Goal: Browse casually: Explore the website without a specific task or goal

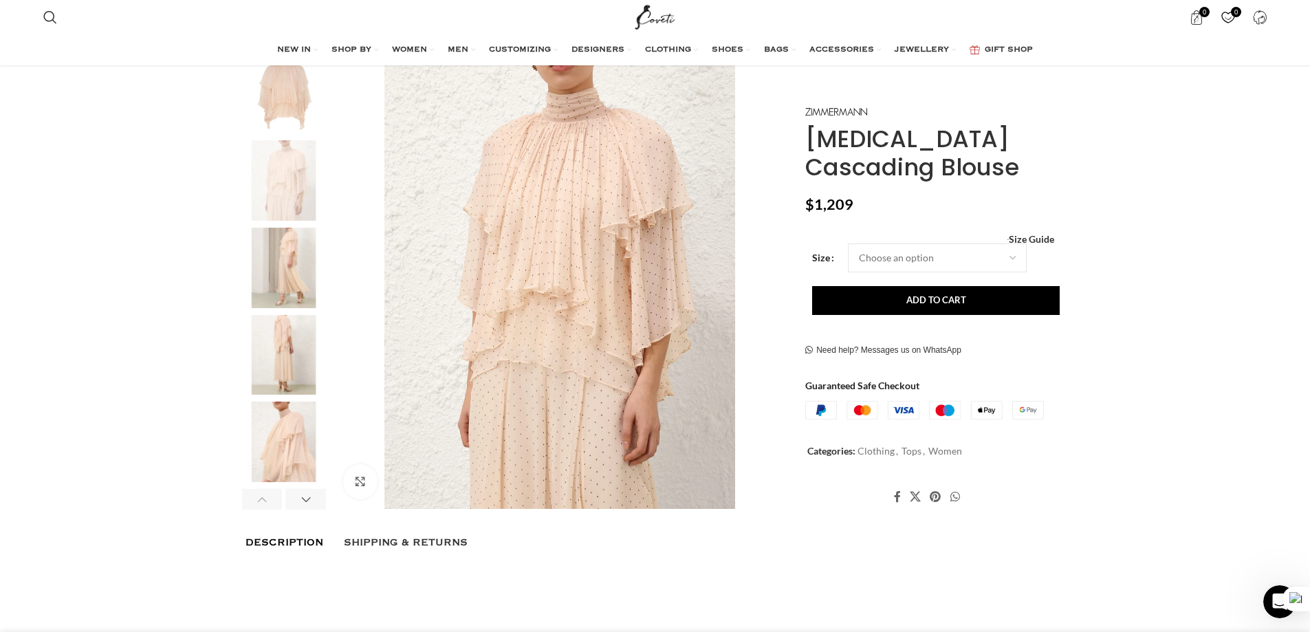
scroll to position [0, 289]
click at [290, 231] on img "3 / 8" at bounding box center [284, 268] width 84 height 80
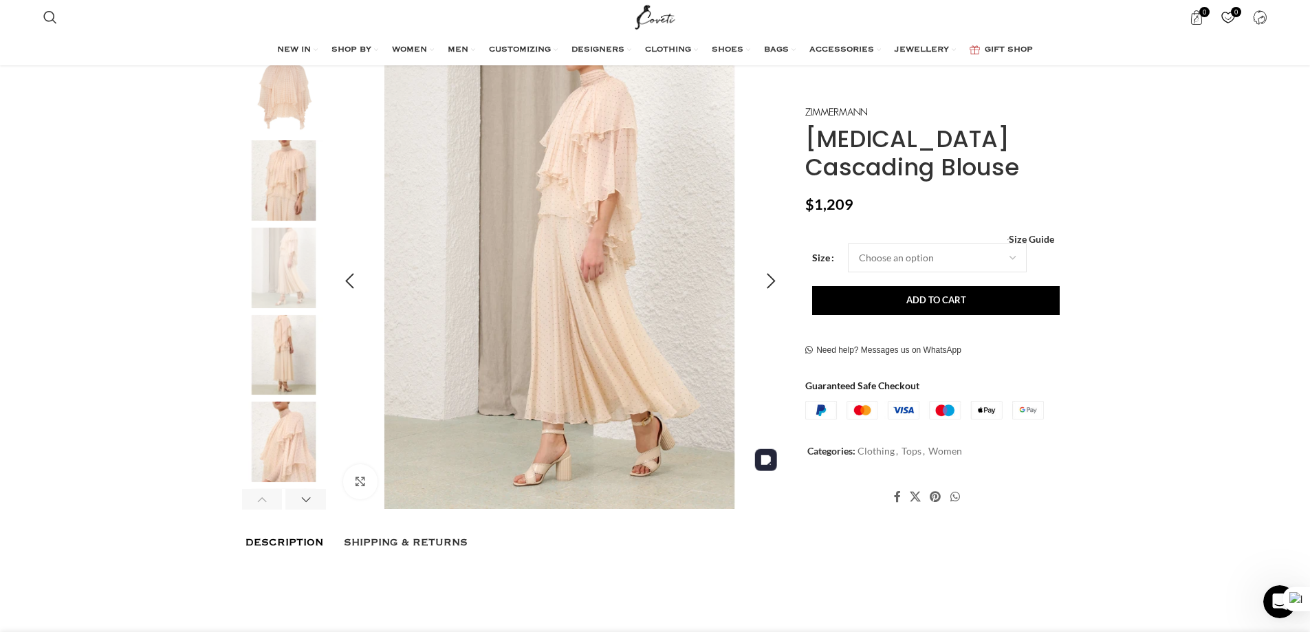
click at [636, 126] on img "3 / 8" at bounding box center [560, 282] width 456 height 456
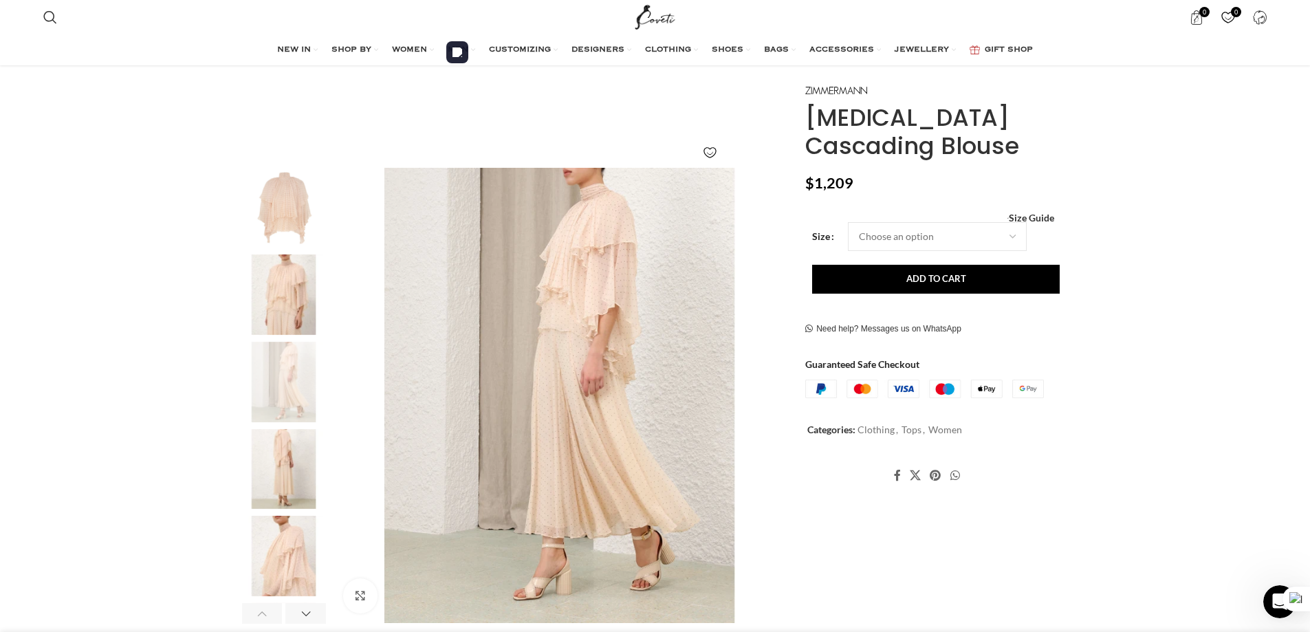
scroll to position [0, 0]
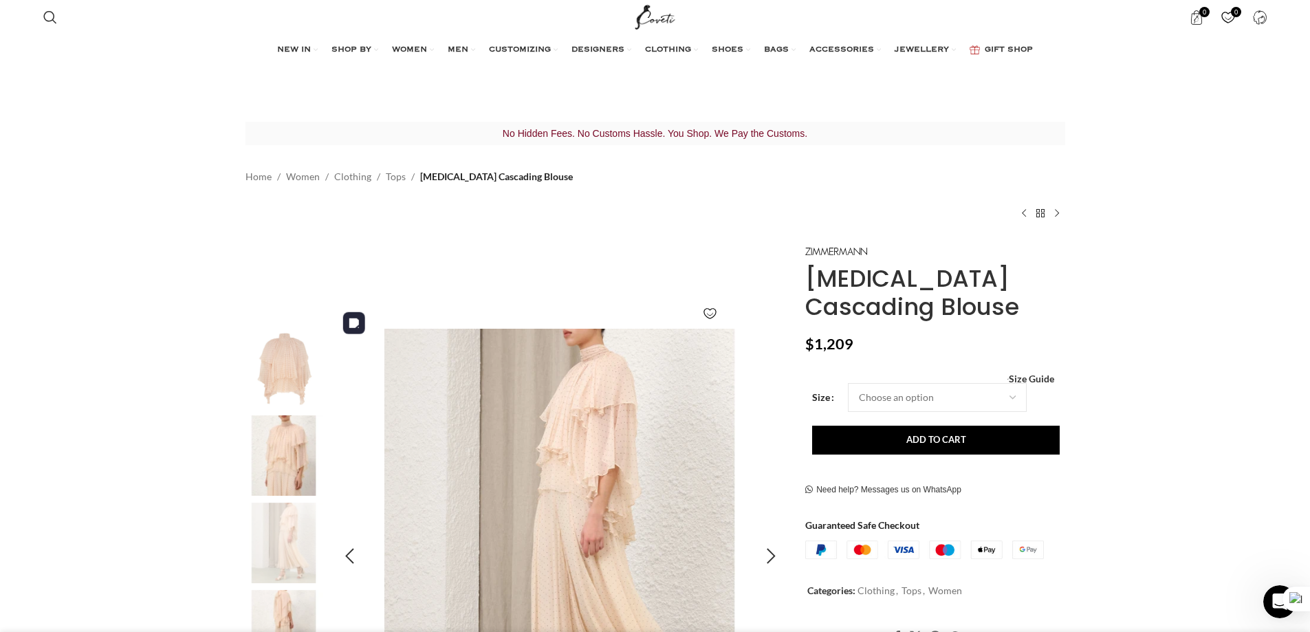
click at [589, 426] on img "3 / 8" at bounding box center [560, 557] width 456 height 456
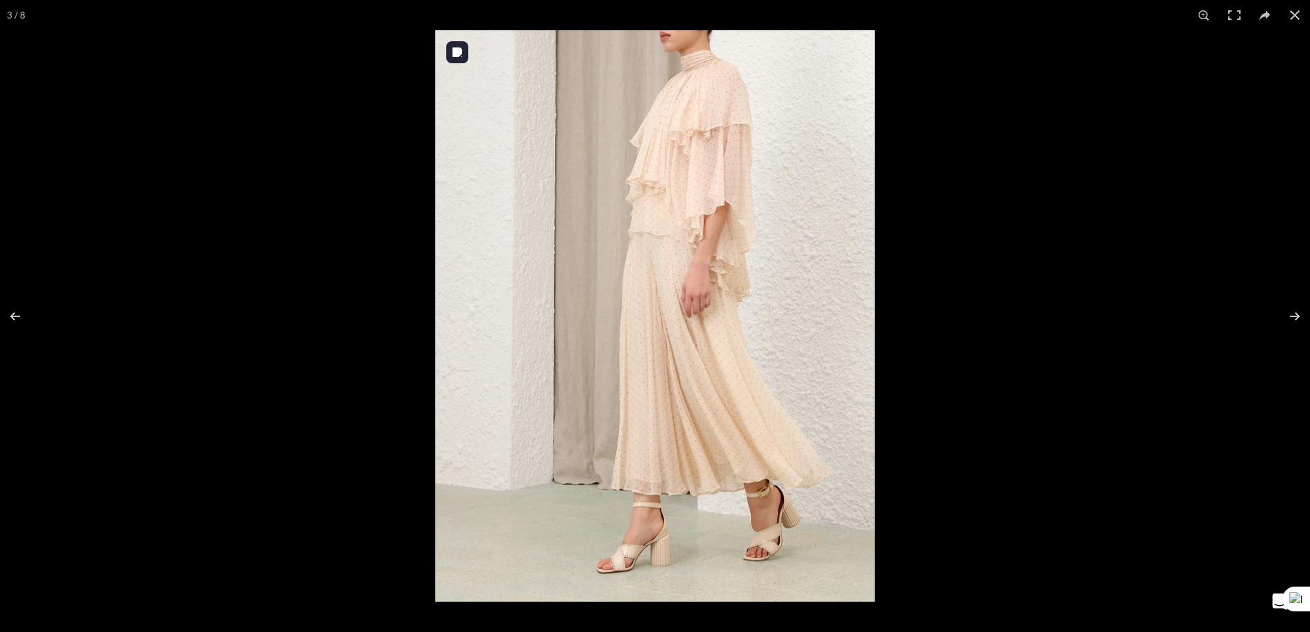
click at [686, 243] on img at bounding box center [654, 315] width 439 height 571
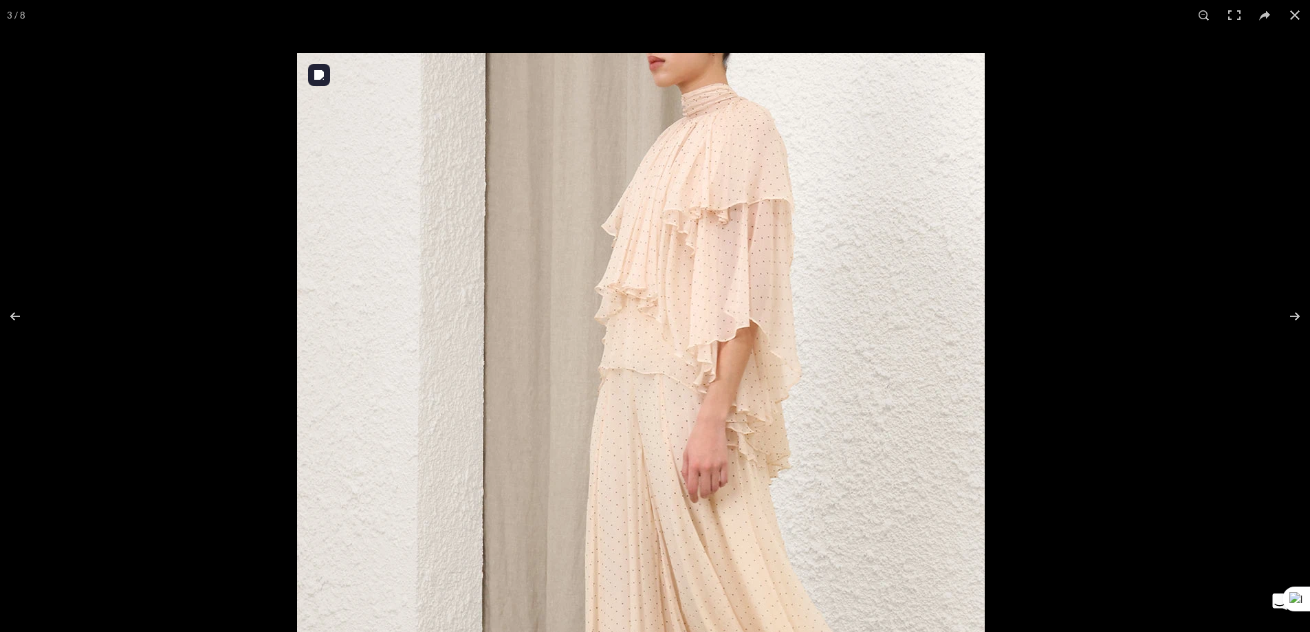
drag, startPoint x: 696, startPoint y: 162, endPoint x: 650, endPoint y: 357, distance: 201.3
click at [650, 357] on img at bounding box center [640, 500] width 687 height 894
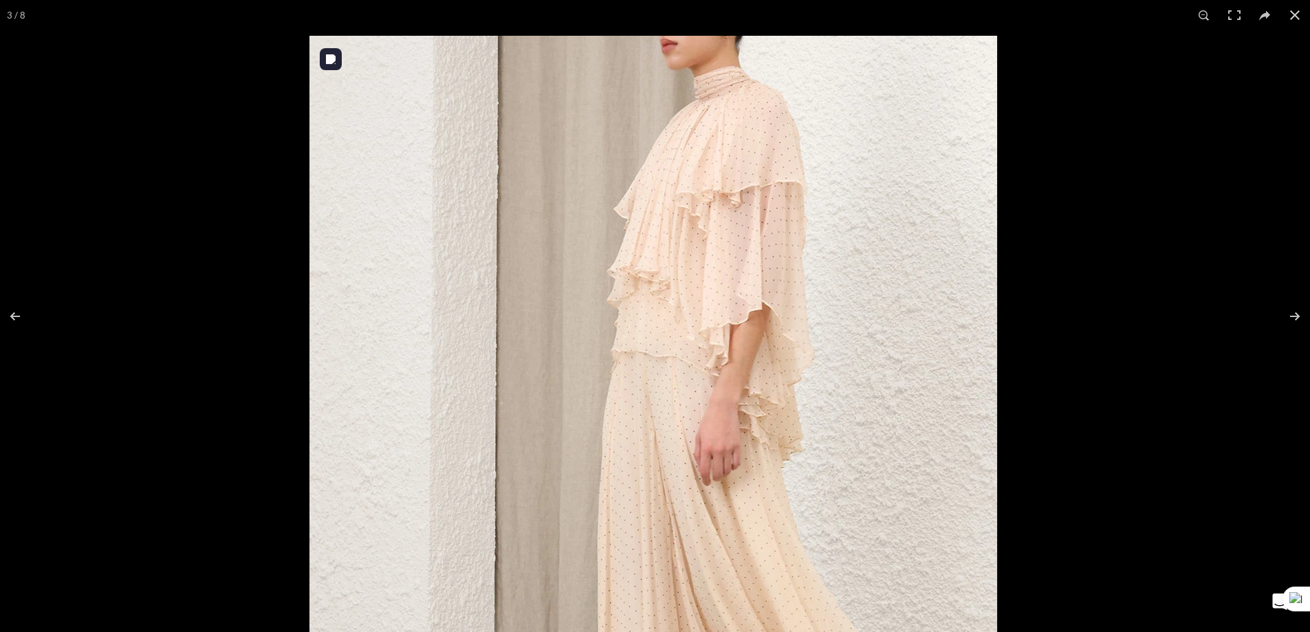
scroll to position [0, 434]
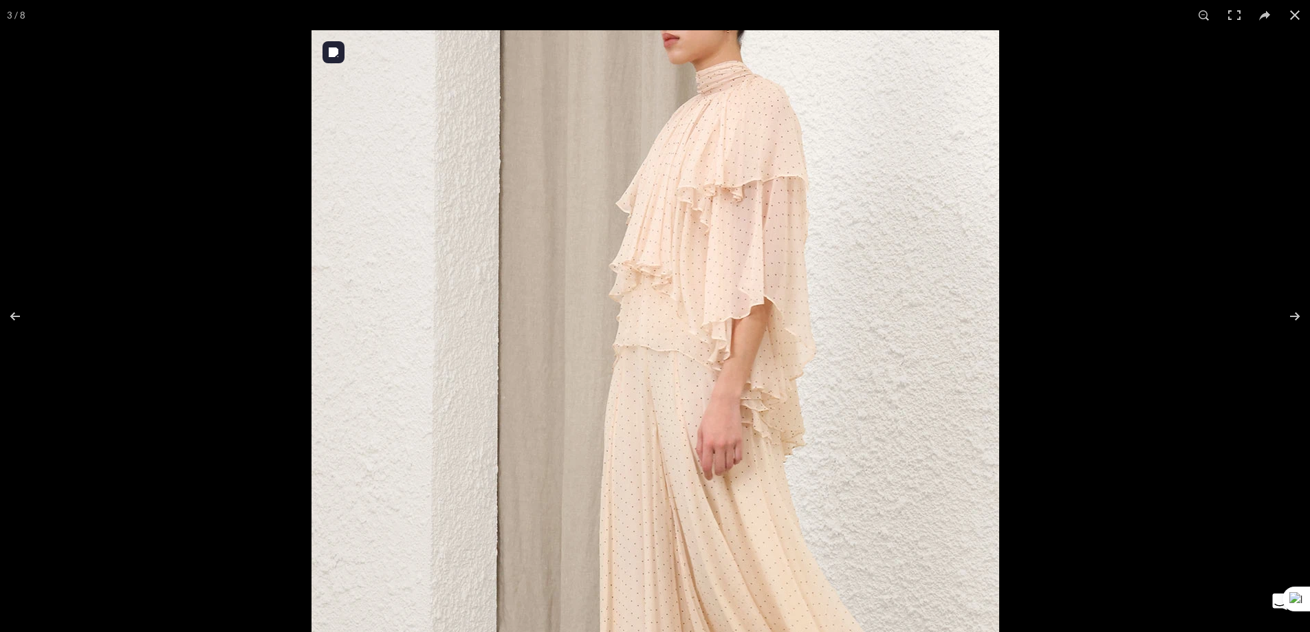
click at [677, 310] on img at bounding box center [654, 477] width 687 height 894
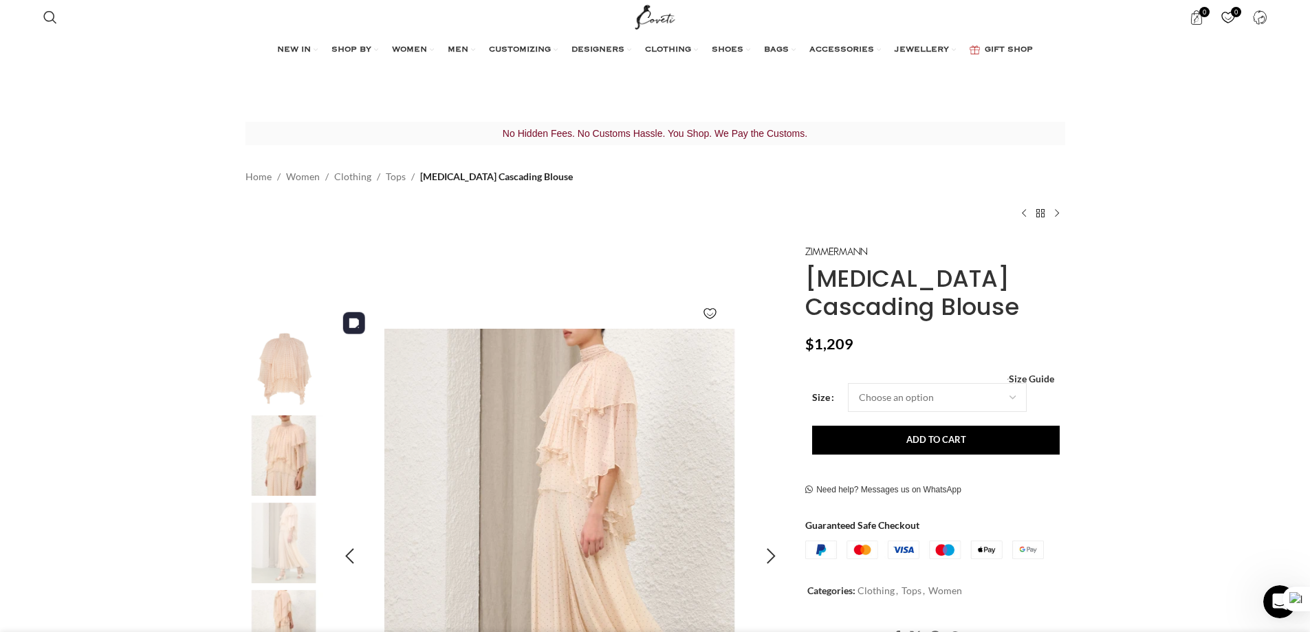
click at [621, 379] on img "3 / 8" at bounding box center [560, 557] width 456 height 456
click at [606, 421] on img "3 / 8" at bounding box center [560, 557] width 456 height 456
click at [613, 403] on img "3 / 8" at bounding box center [560, 557] width 456 height 456
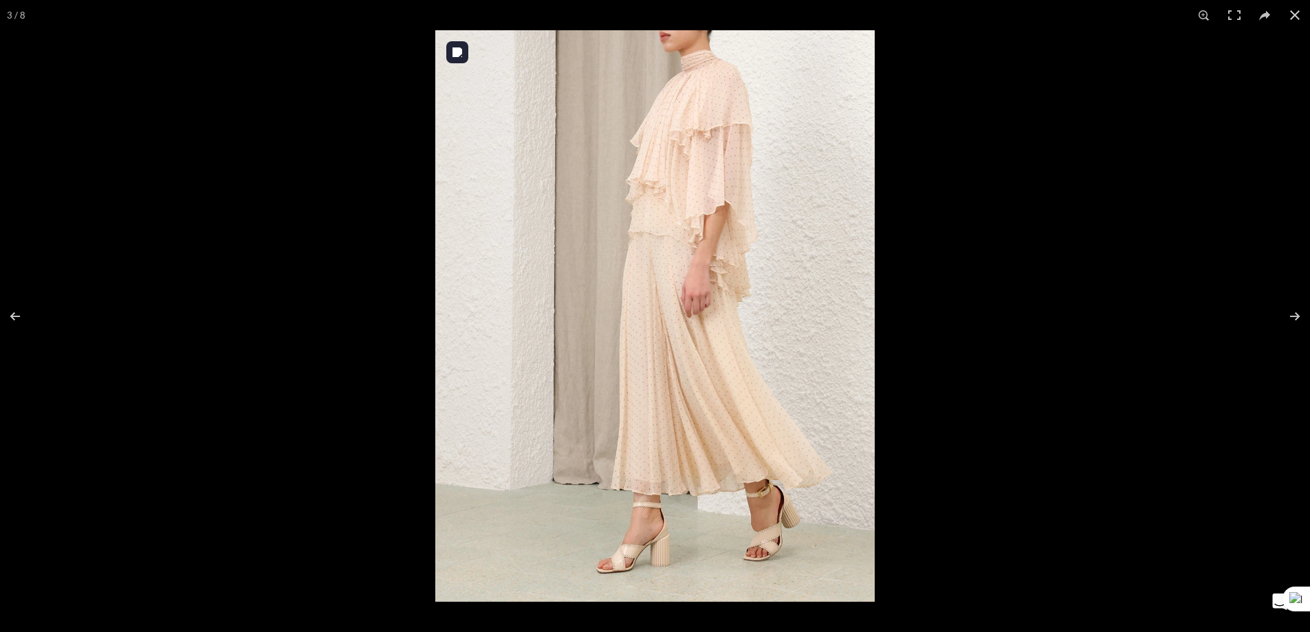
click at [650, 276] on img at bounding box center [654, 315] width 439 height 571
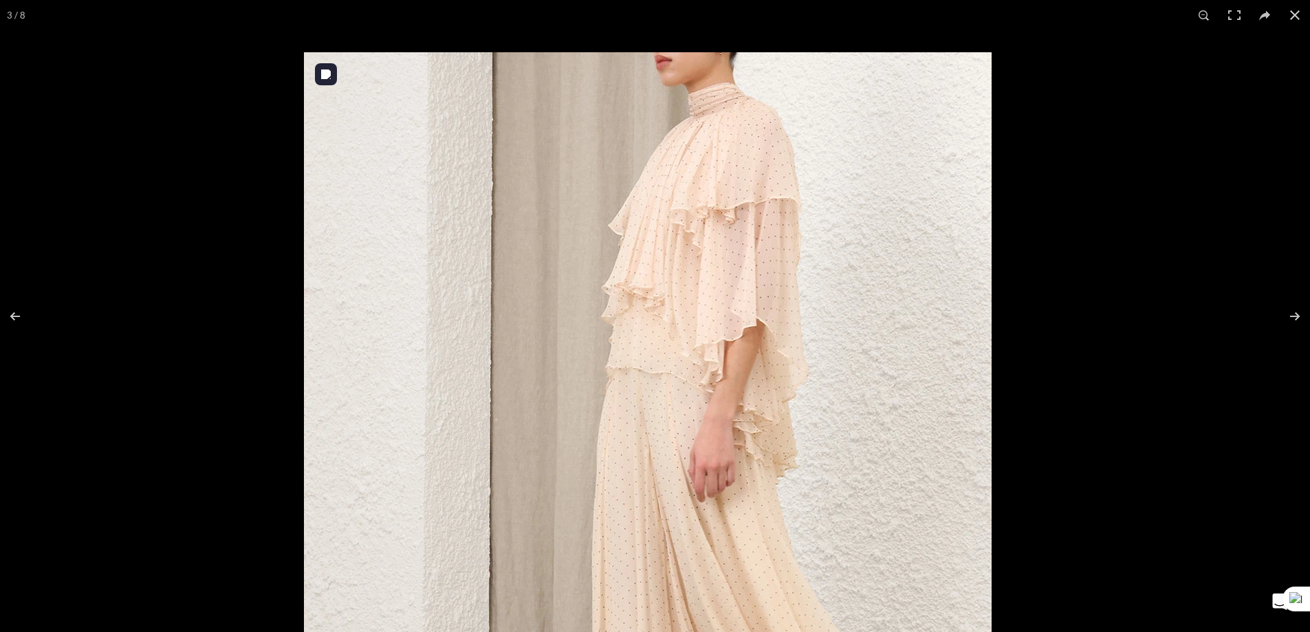
drag, startPoint x: 680, startPoint y: 262, endPoint x: 663, endPoint y: 397, distance: 136.4
click at [663, 397] on img at bounding box center [647, 499] width 687 height 894
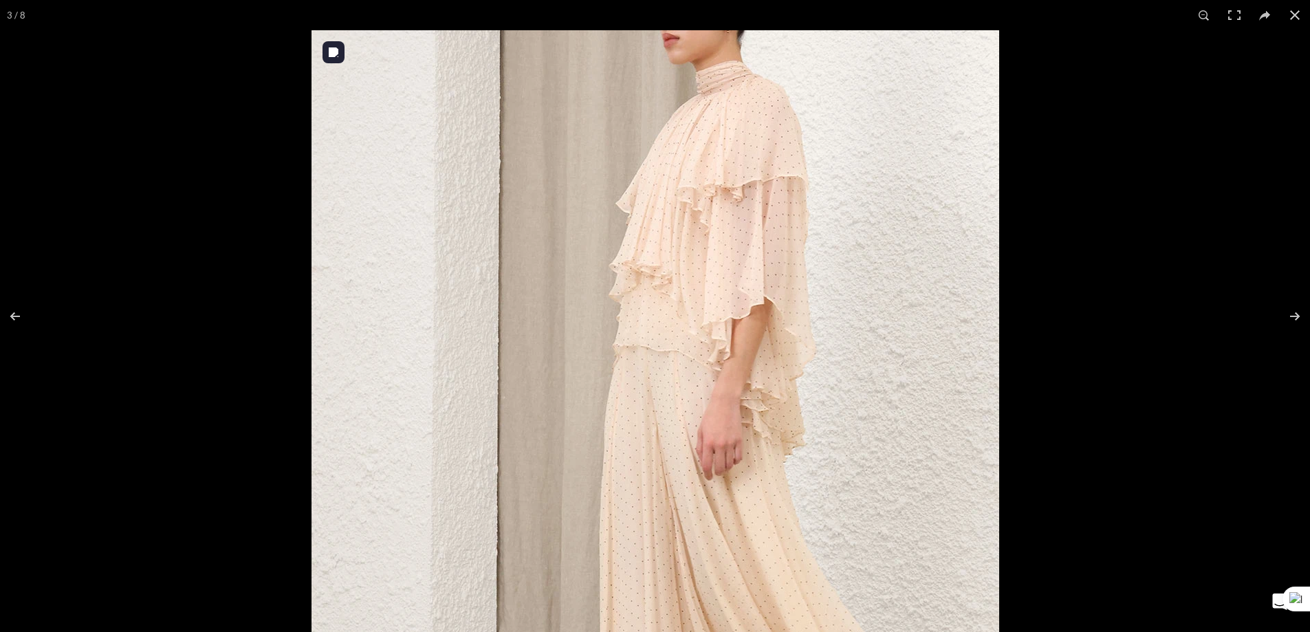
scroll to position [0, 579]
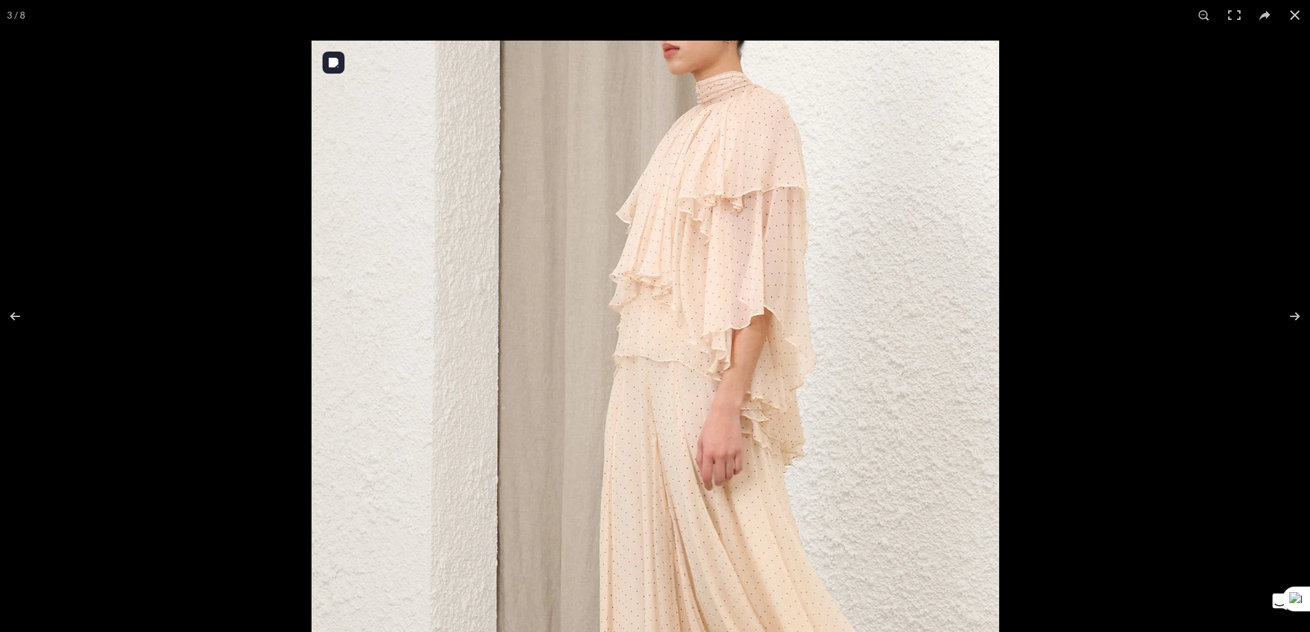
drag, startPoint x: 677, startPoint y: 296, endPoint x: 675, endPoint y: 333, distance: 37.2
click at [675, 333] on img at bounding box center [654, 488] width 687 height 894
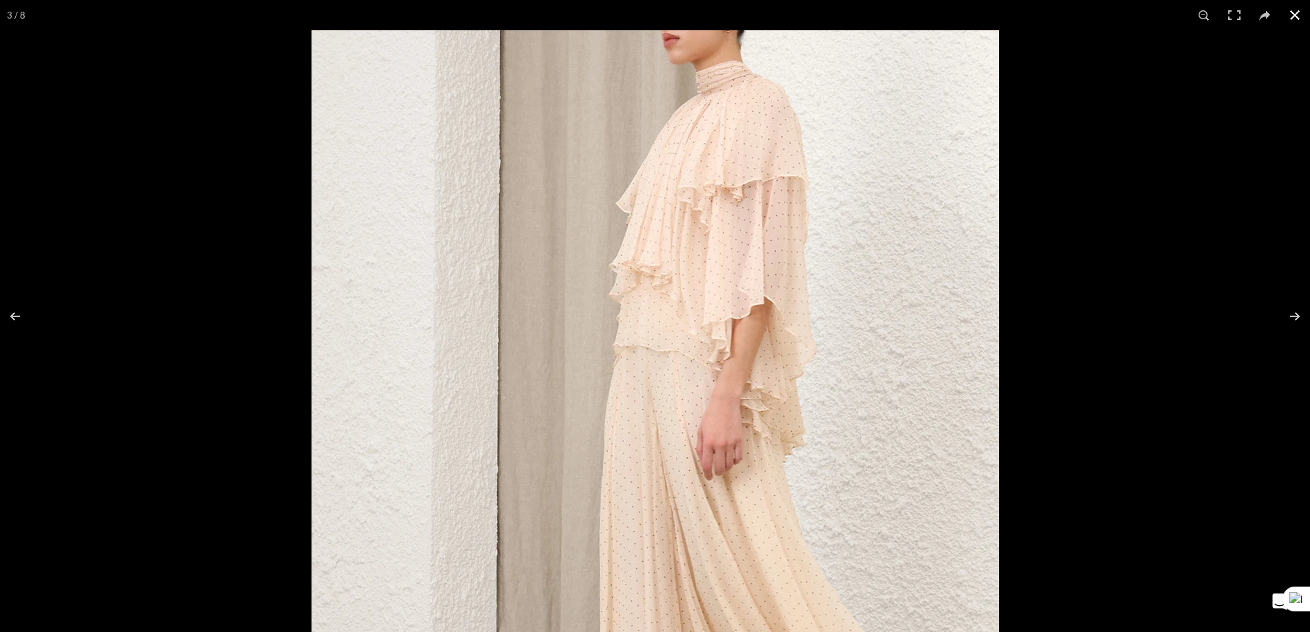
scroll to position [0, 1013]
click at [1288, 16] on button at bounding box center [1294, 15] width 30 height 30
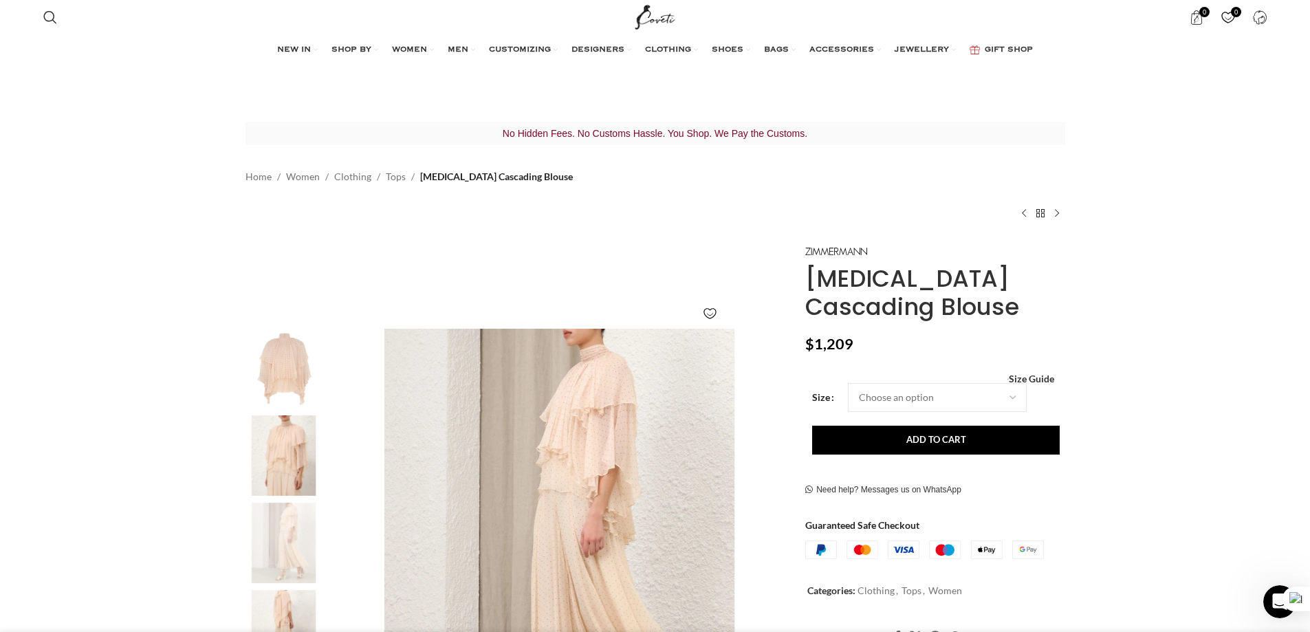
click at [279, 426] on img "2 / 8" at bounding box center [284, 455] width 84 height 80
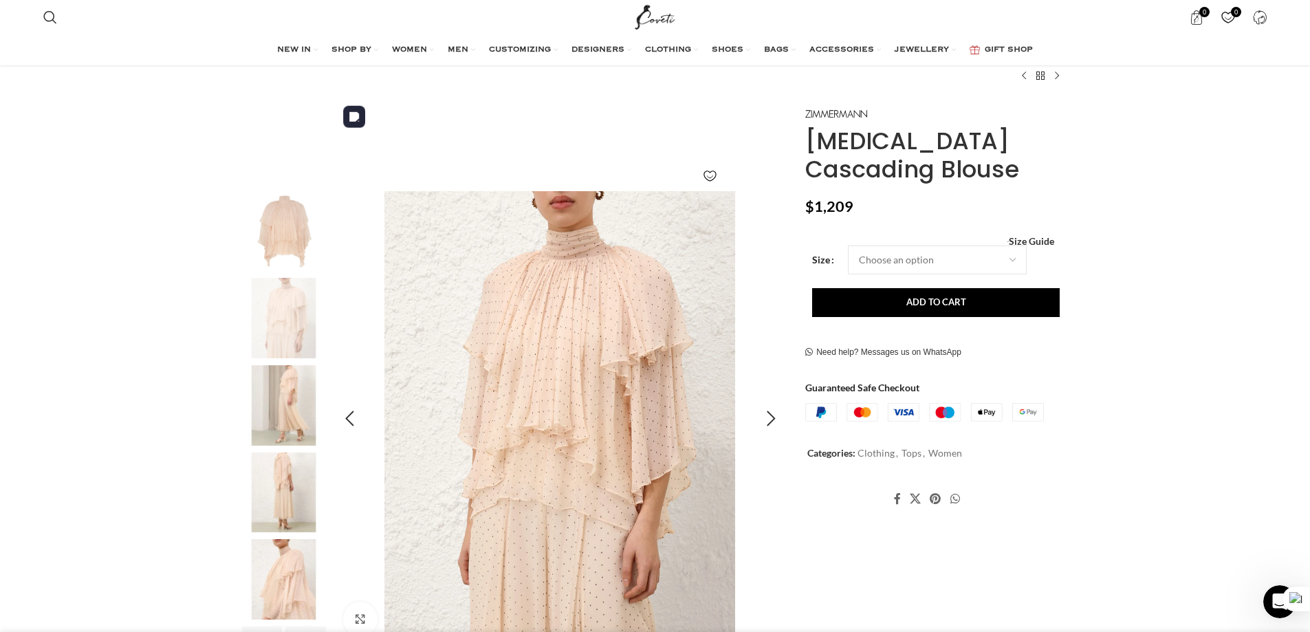
scroll to position [206, 0]
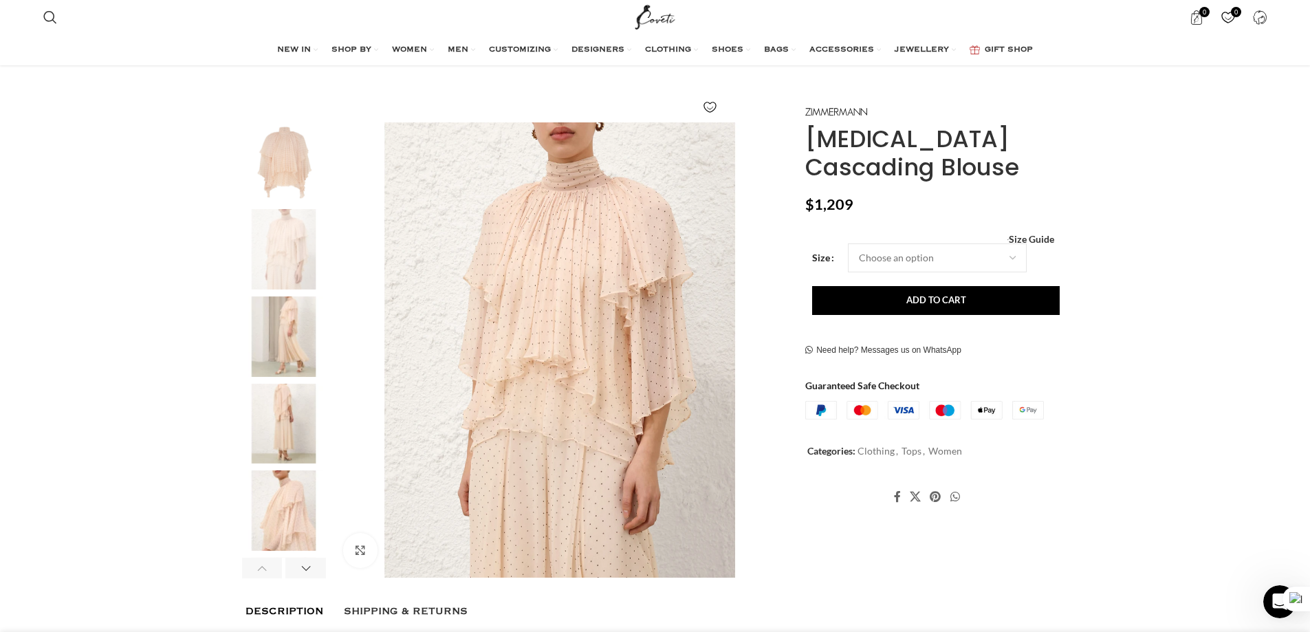
click at [281, 296] on img "3 / 8" at bounding box center [284, 336] width 84 height 80
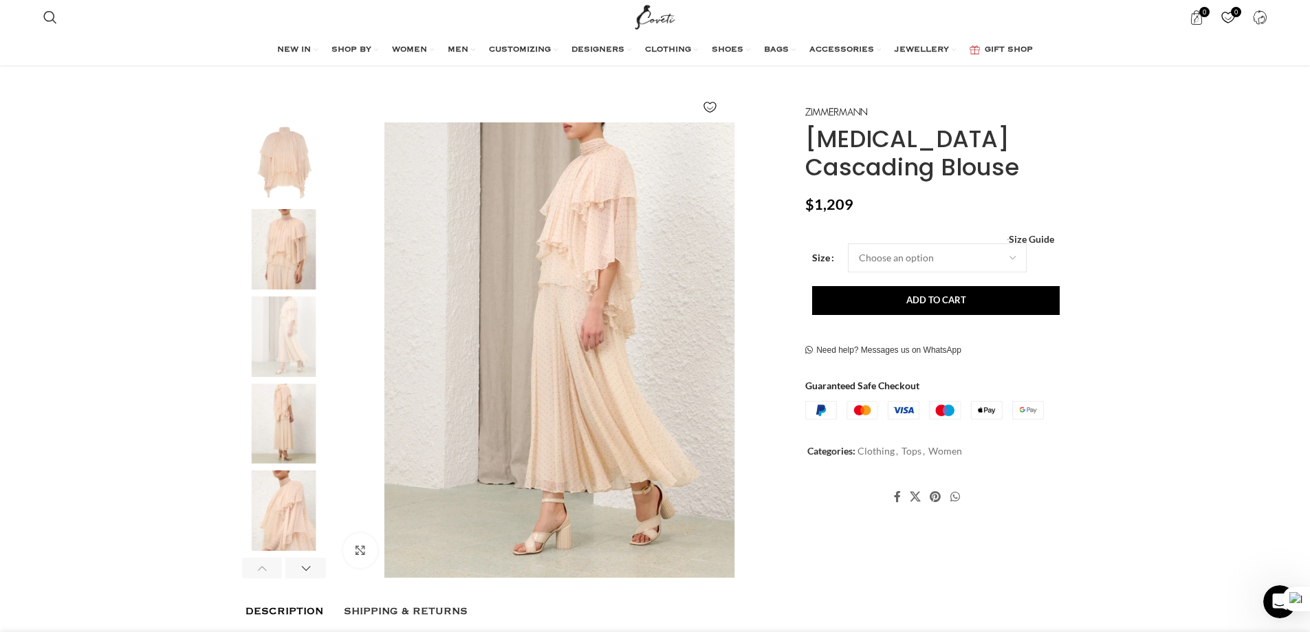
click at [274, 393] on img "4 / 8" at bounding box center [284, 424] width 84 height 80
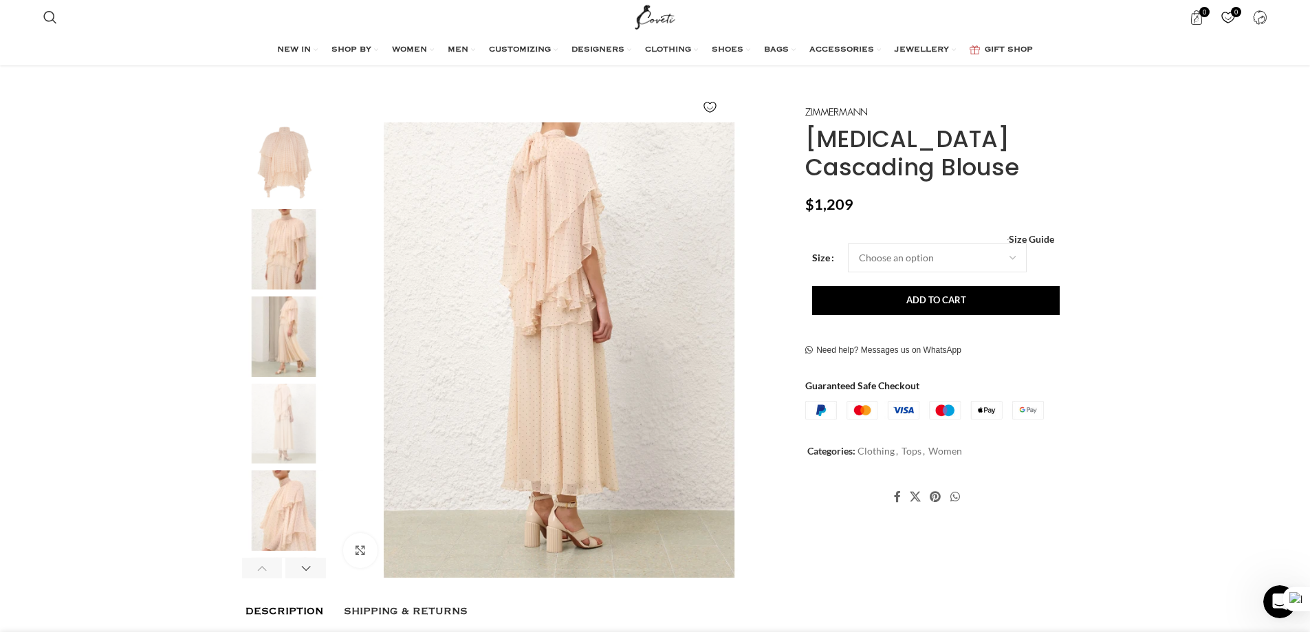
click at [291, 483] on img "5 / 8" at bounding box center [284, 510] width 84 height 80
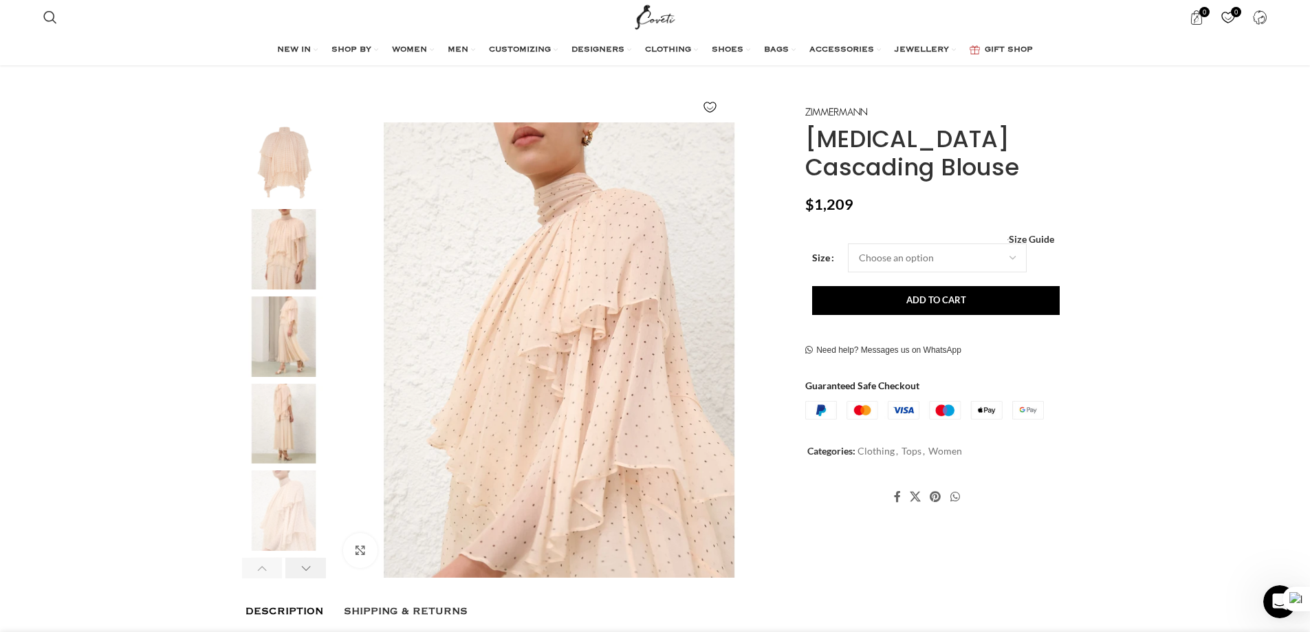
click at [303, 558] on div "Next slide" at bounding box center [305, 568] width 41 height 21
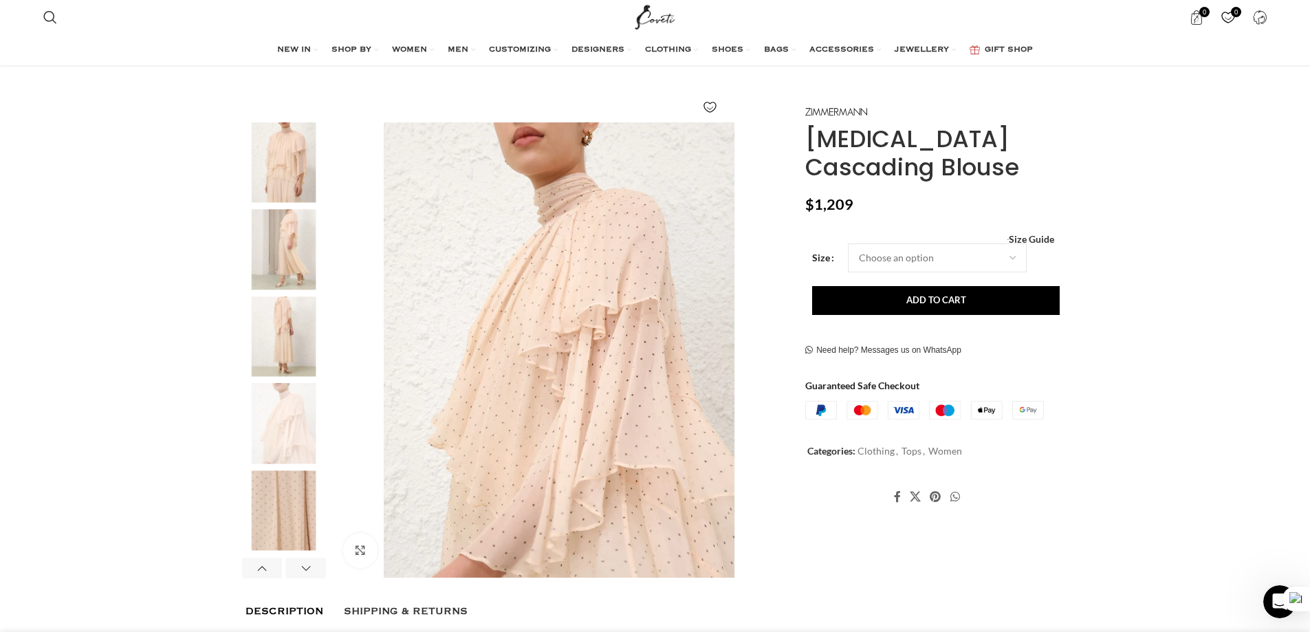
click at [288, 296] on img "4 / 8" at bounding box center [284, 336] width 84 height 80
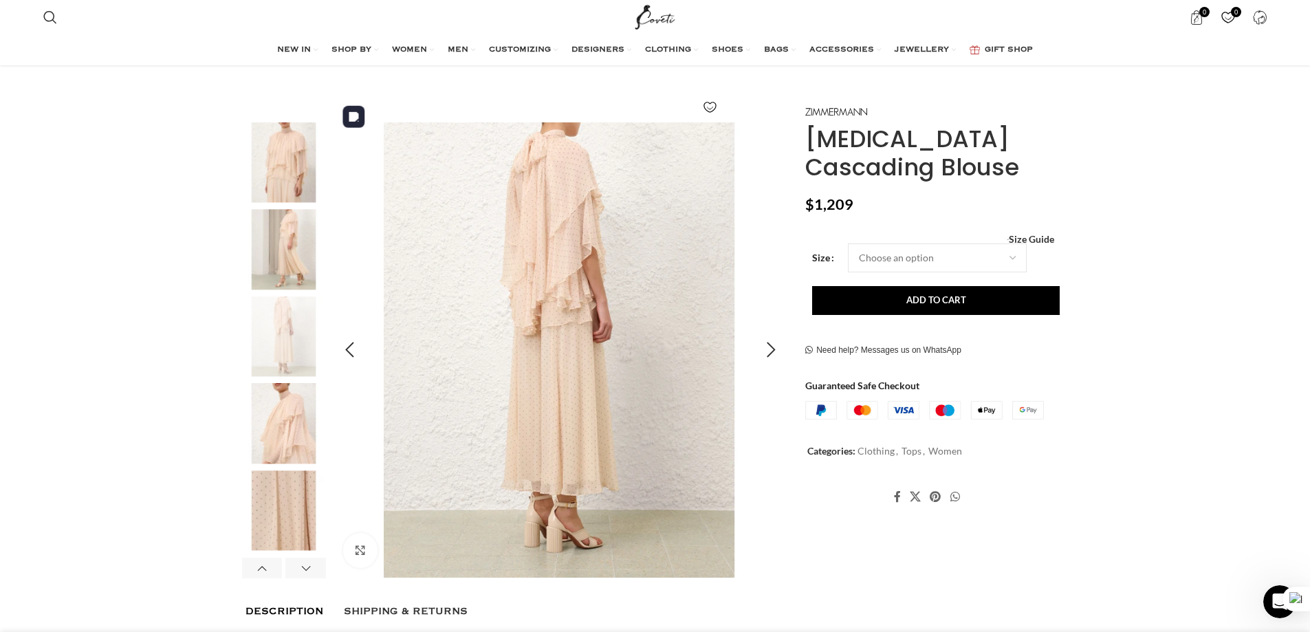
scroll to position [0, 1158]
click at [511, 217] on img "4 / 8" at bounding box center [559, 350] width 456 height 456
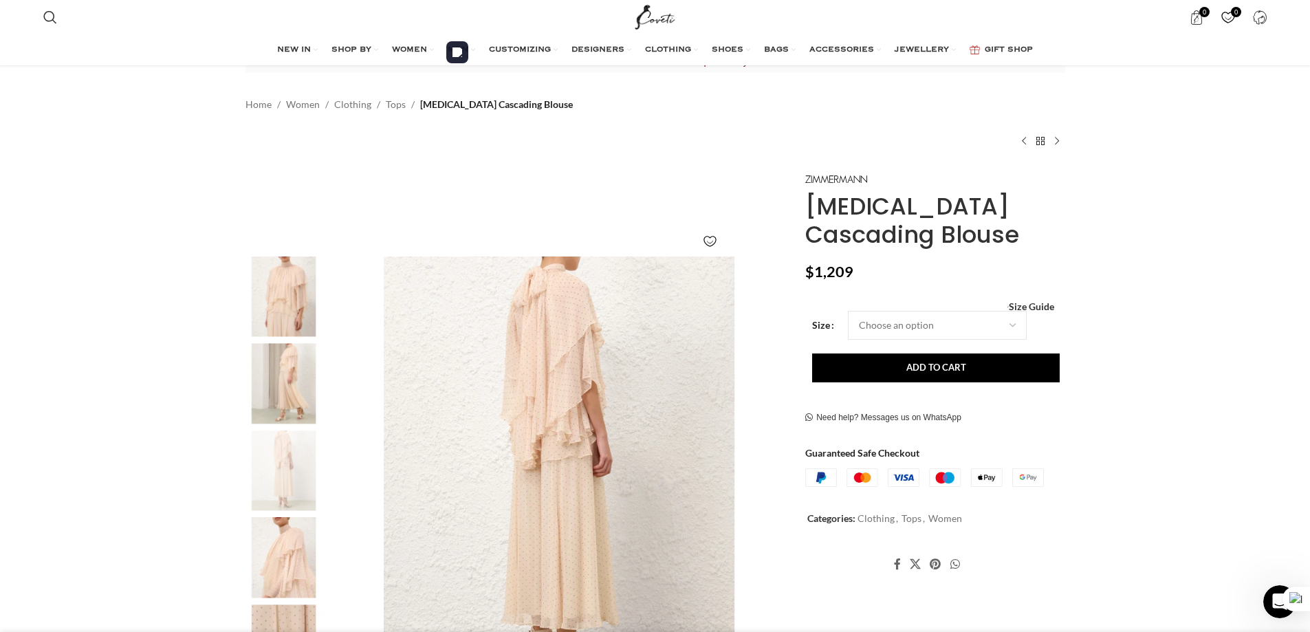
scroll to position [0, 0]
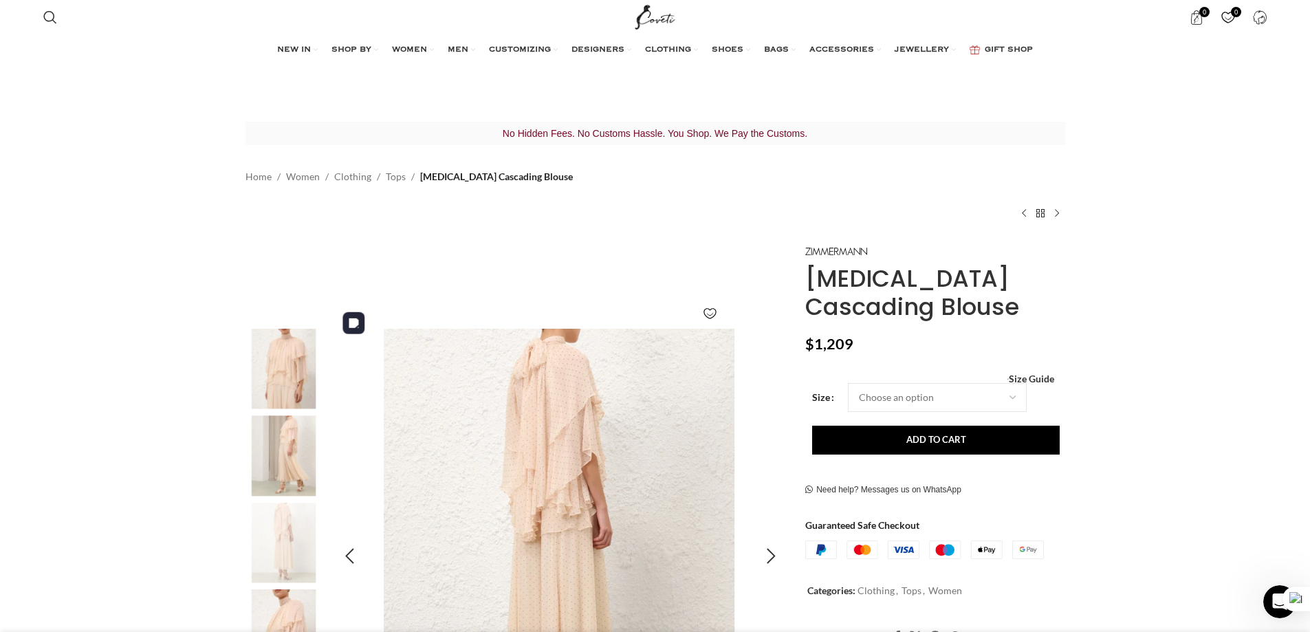
click at [525, 456] on img "4 / 8" at bounding box center [559, 557] width 456 height 456
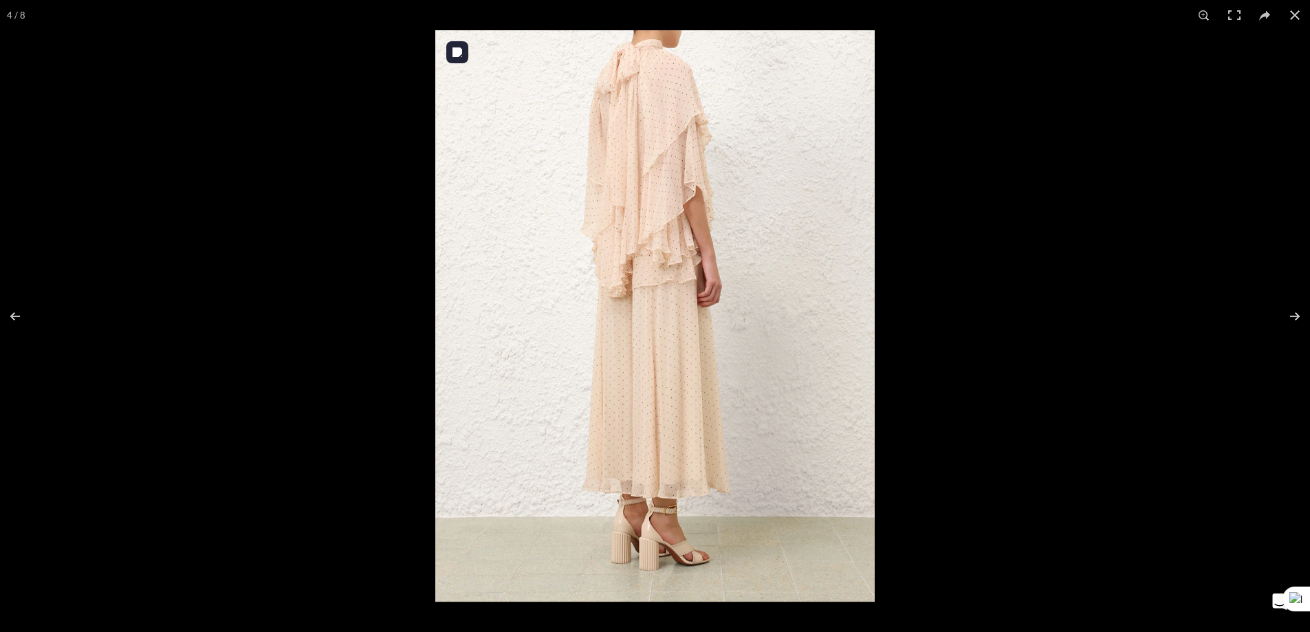
click at [603, 276] on img at bounding box center [654, 315] width 439 height 571
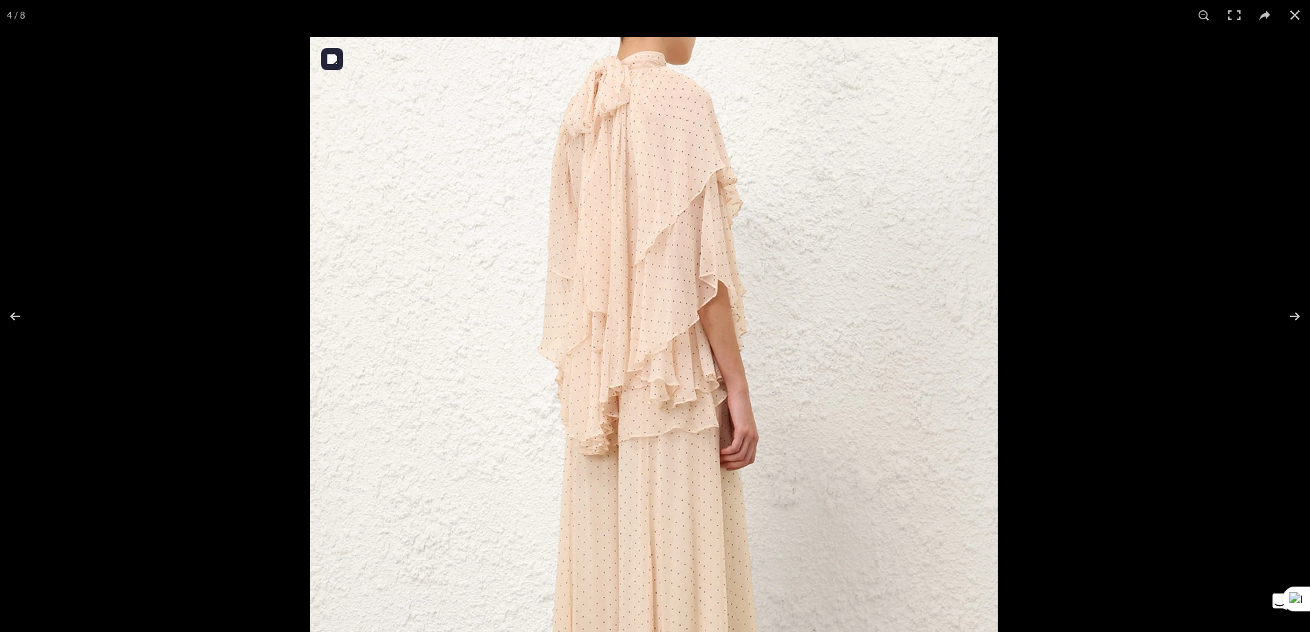
drag, startPoint x: 634, startPoint y: 168, endPoint x: 629, endPoint y: 346, distance: 178.1
click at [629, 346] on img at bounding box center [653, 484] width 687 height 894
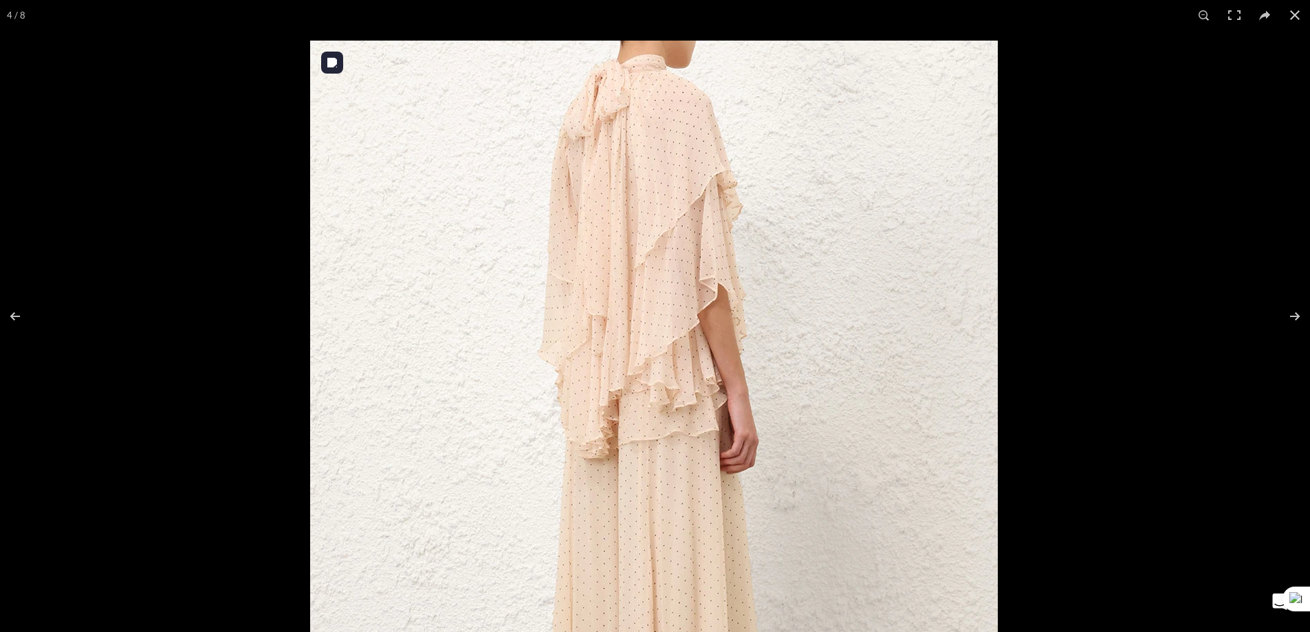
drag, startPoint x: 641, startPoint y: 208, endPoint x: 639, endPoint y: 249, distance: 40.6
click at [639, 249] on img at bounding box center [653, 488] width 687 height 894
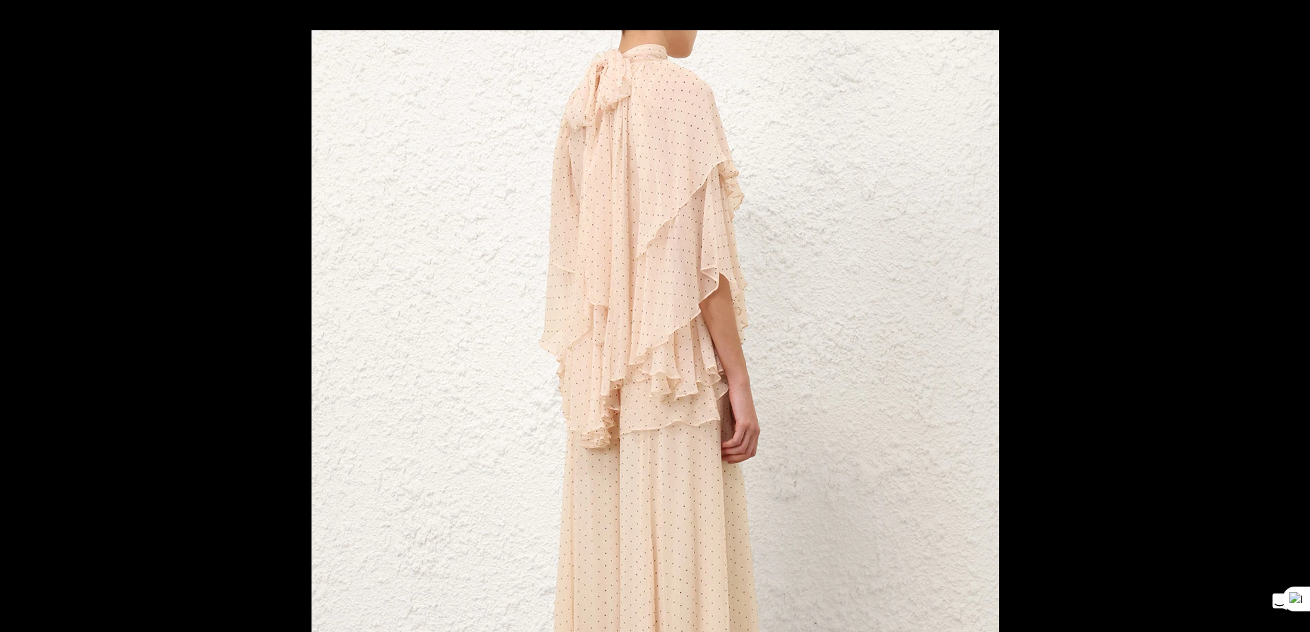
scroll to position [0, 2026]
click at [1293, 16] on button at bounding box center [1294, 15] width 30 height 30
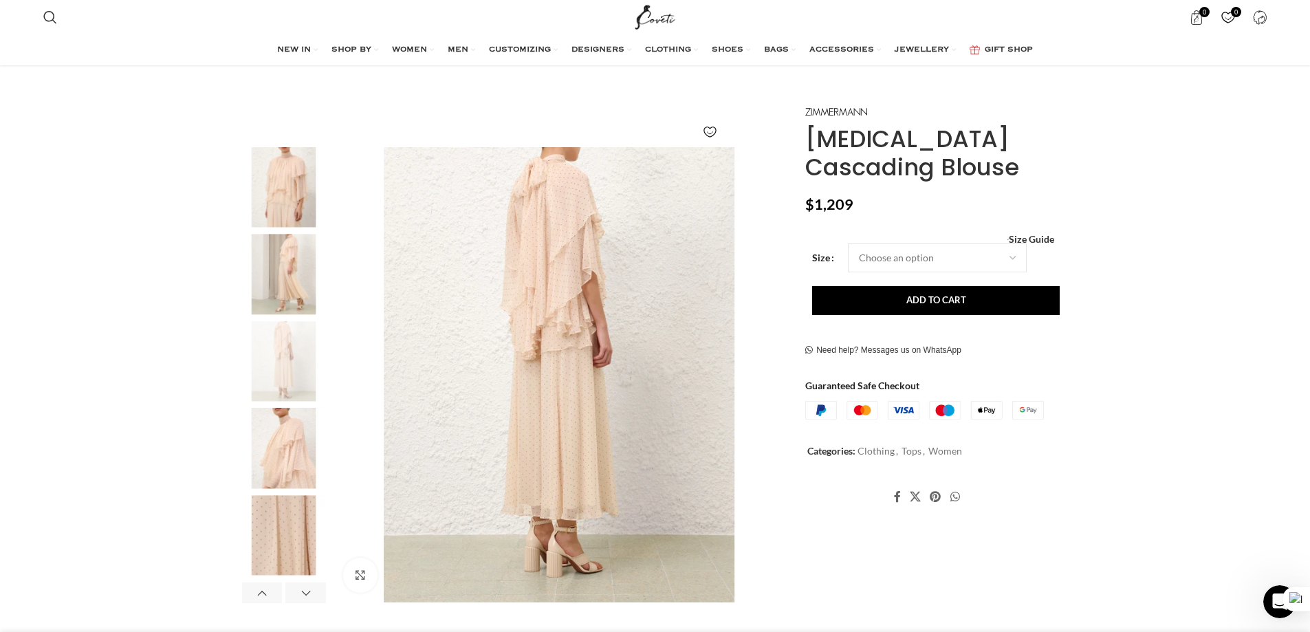
scroll to position [206, 0]
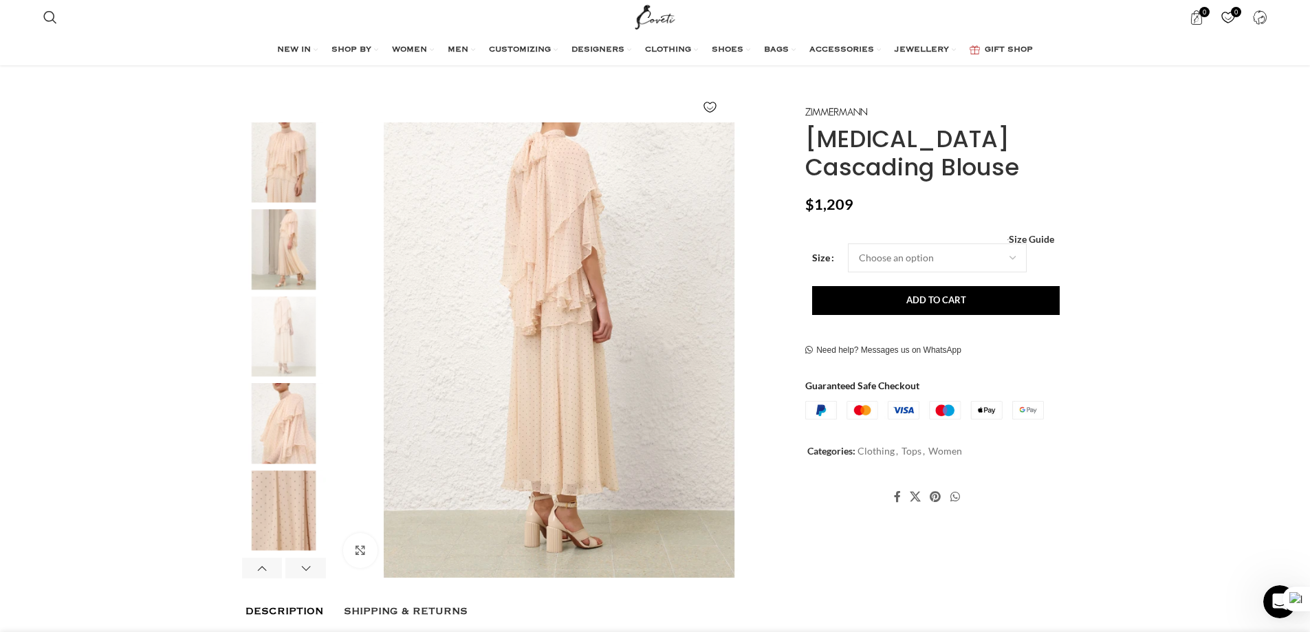
click at [274, 409] on img "5 / 8" at bounding box center [284, 424] width 84 height 80
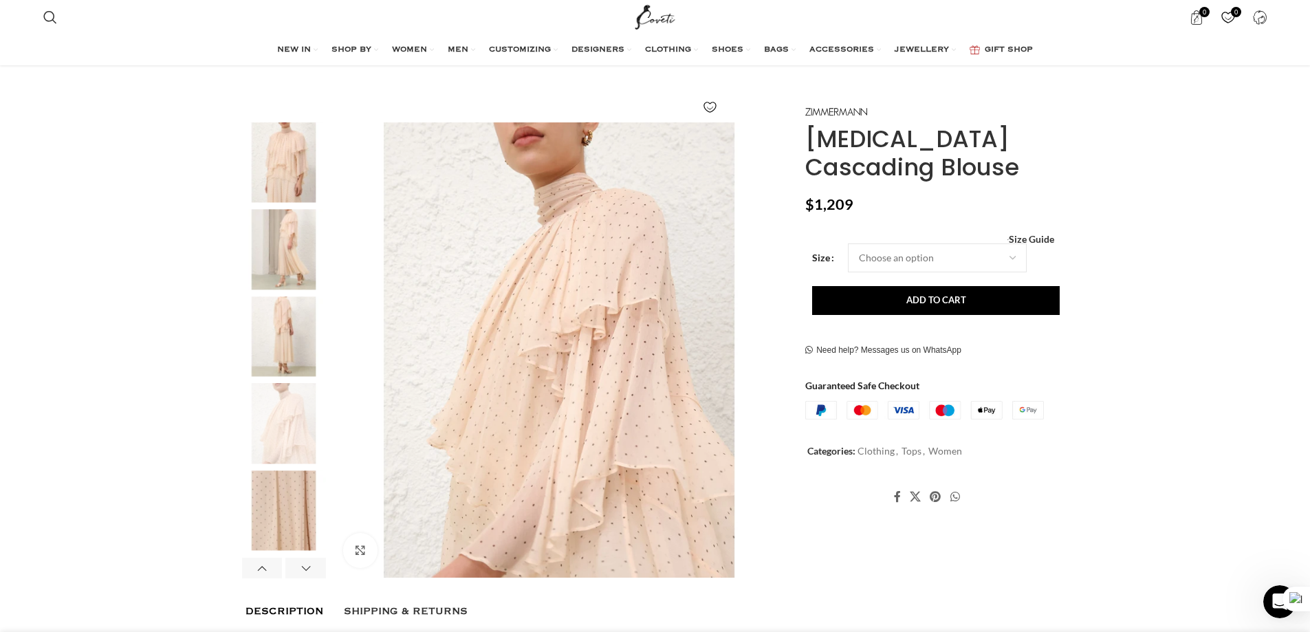
click at [288, 310] on img "4 / 8" at bounding box center [284, 336] width 84 height 80
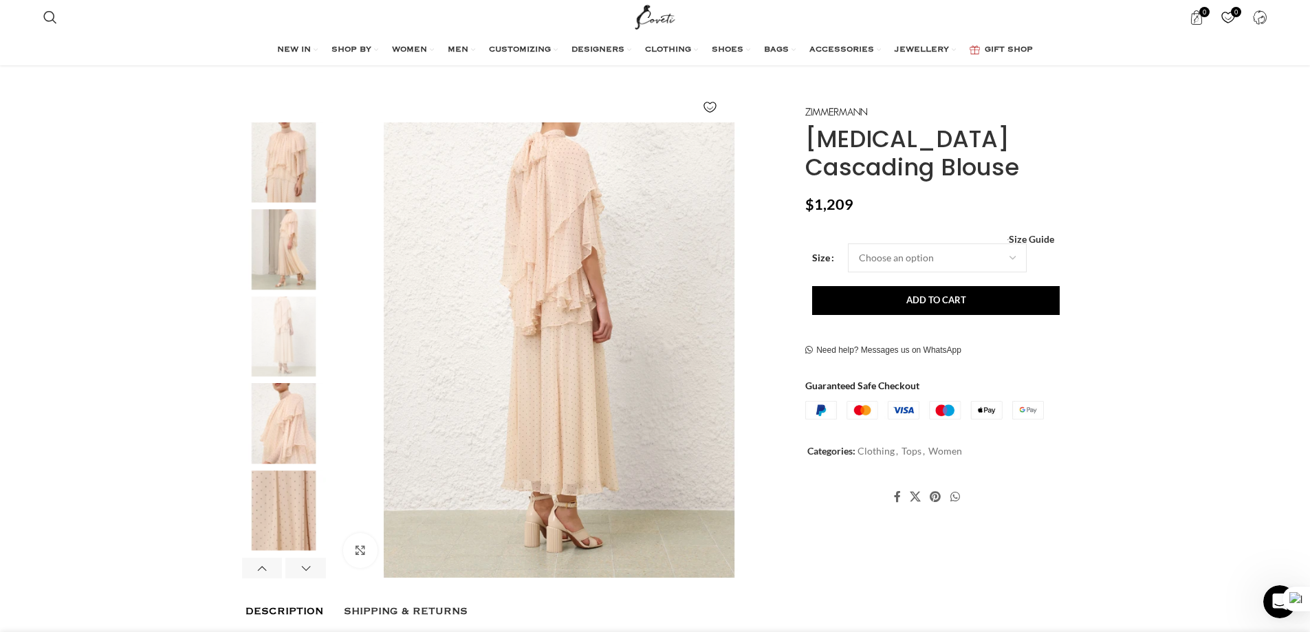
click at [288, 219] on img "3 / 8" at bounding box center [284, 249] width 84 height 80
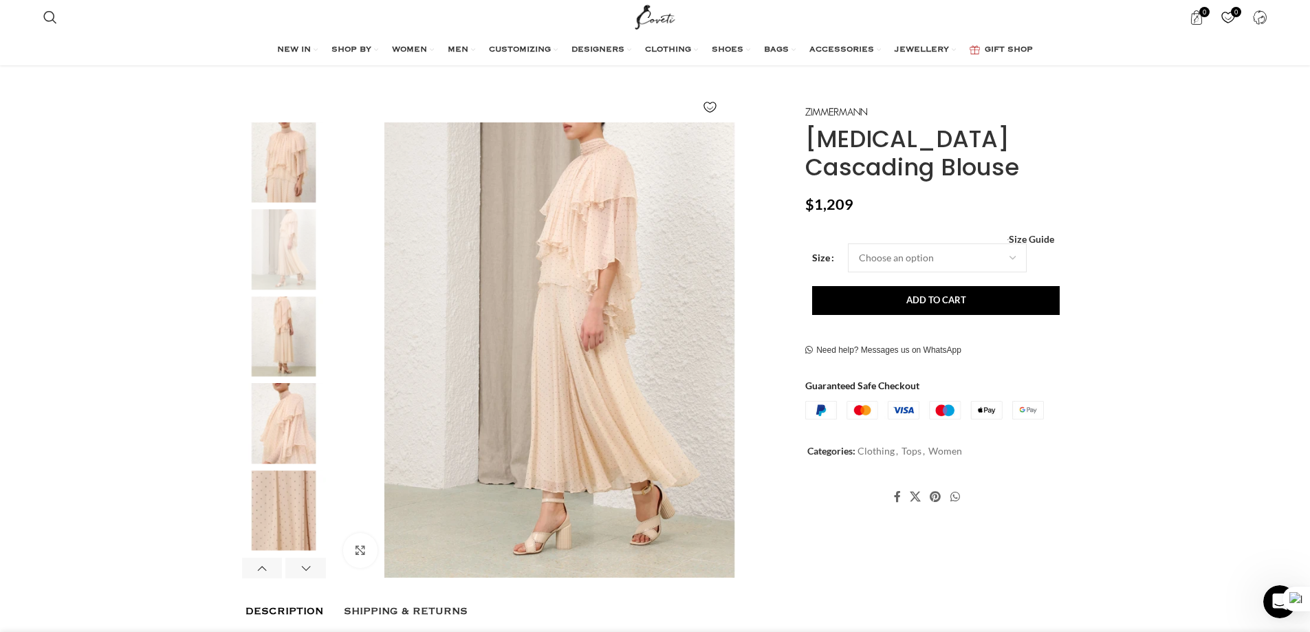
click at [282, 153] on img "2 / 8" at bounding box center [284, 162] width 84 height 80
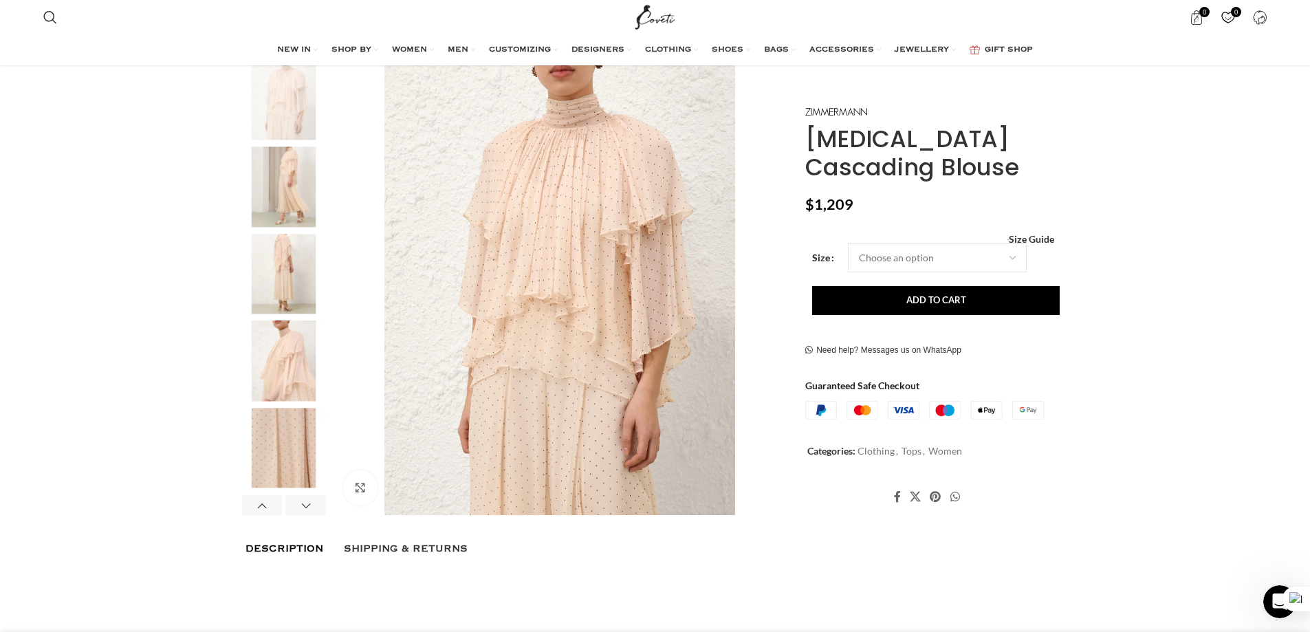
scroll to position [344, 0]
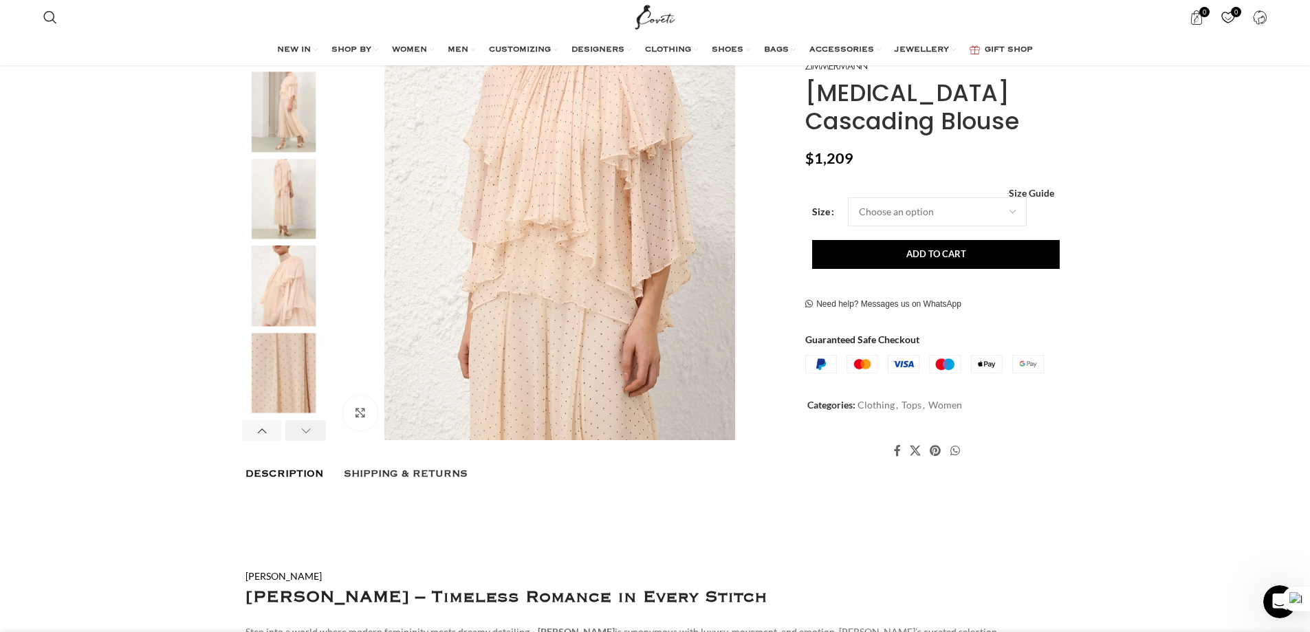
click at [301, 420] on div "Next slide" at bounding box center [305, 430] width 41 height 21
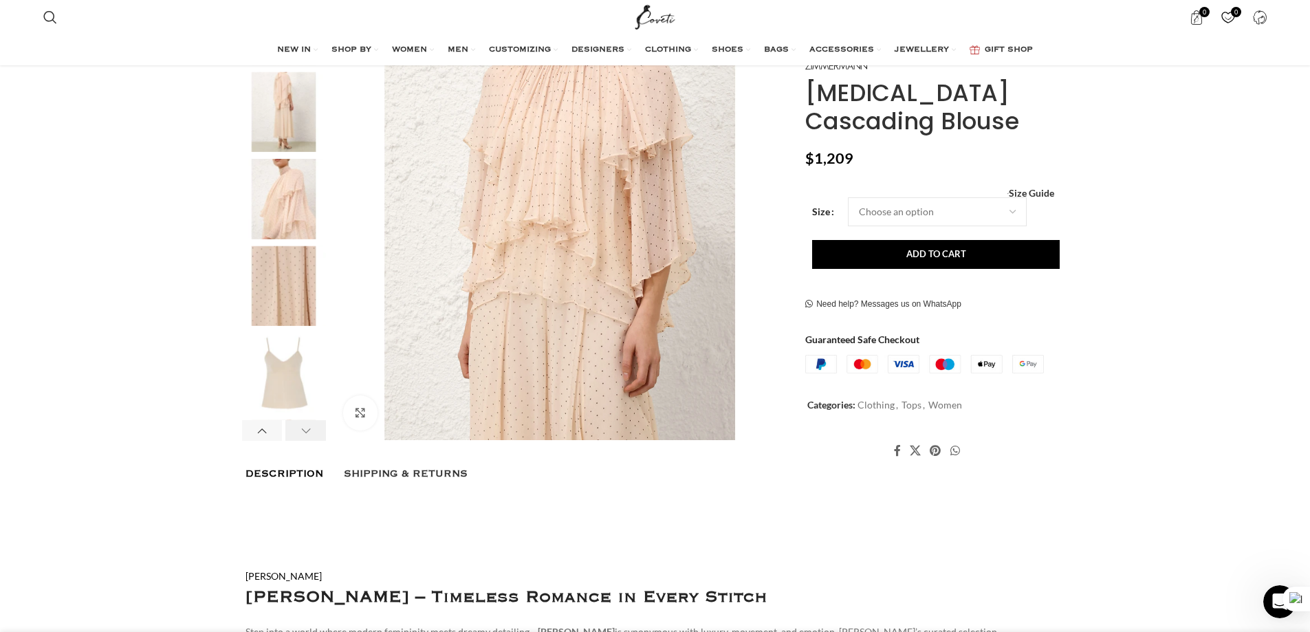
click at [301, 420] on div "Next slide" at bounding box center [305, 430] width 41 height 21
